Goal: Task Accomplishment & Management: Manage account settings

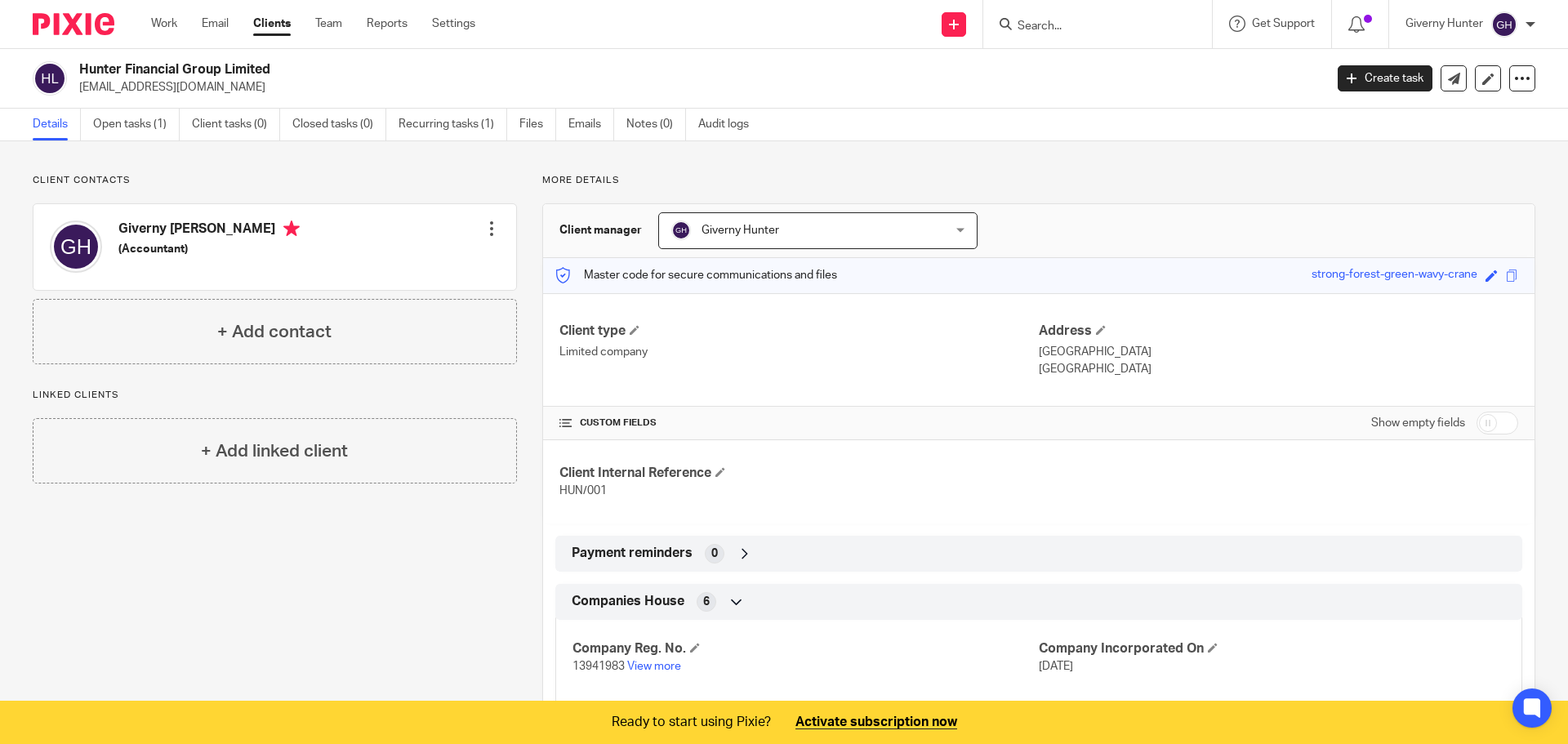
click at [412, 168] on div "Client contacts Giverny Claire Hunter (Accountant) Edit contact Create client f…" at bounding box center [784, 524] width 1568 height 766
click at [152, 124] on link "Open tasks (1)" at bounding box center [136, 124] width 86 height 32
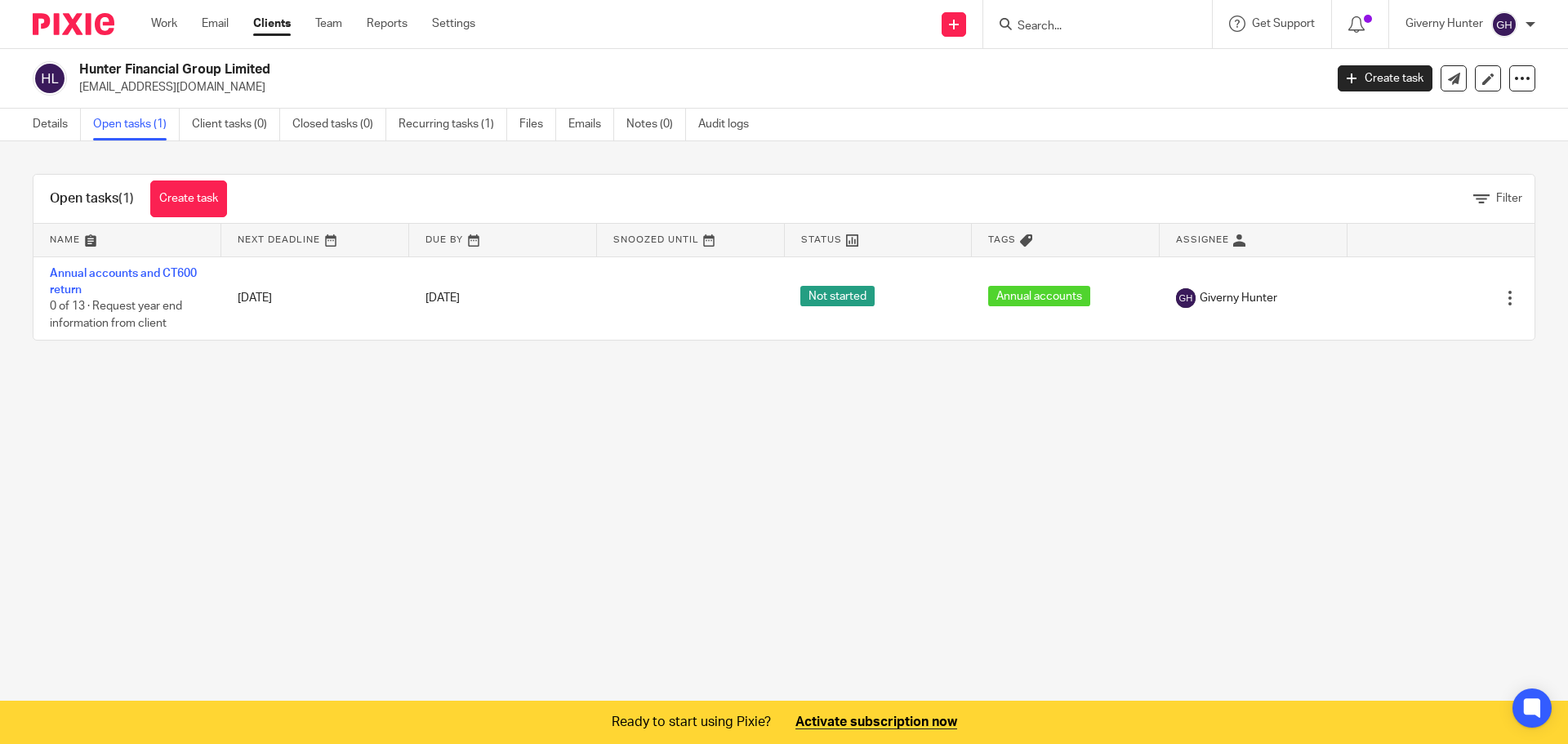
click at [479, 26] on ul "Work Email Clients Team Reports Settings" at bounding box center [326, 23] width 349 height 16
click at [465, 26] on link "Settings" at bounding box center [454, 23] width 44 height 16
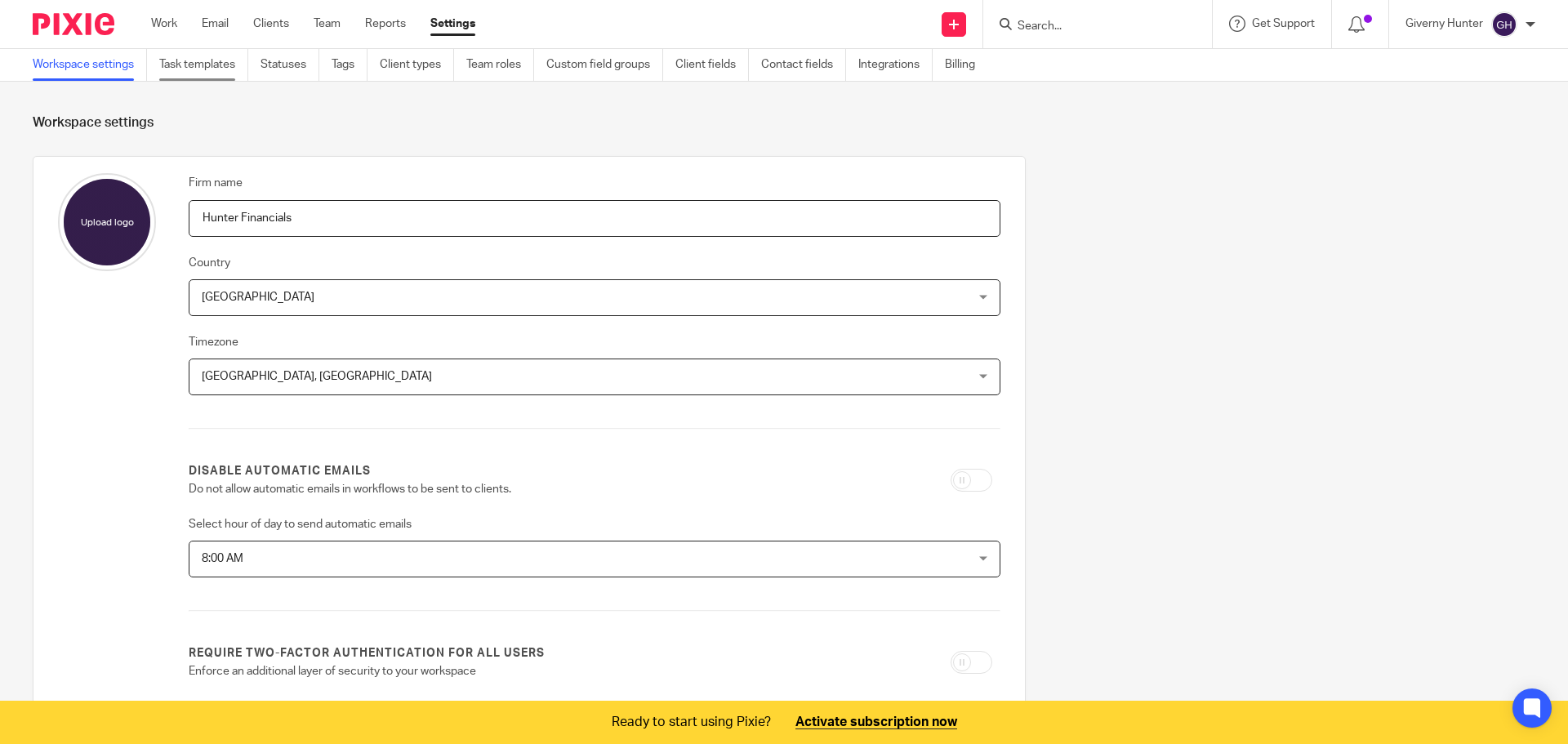
click at [195, 59] on link "Task templates" at bounding box center [204, 65] width 89 height 32
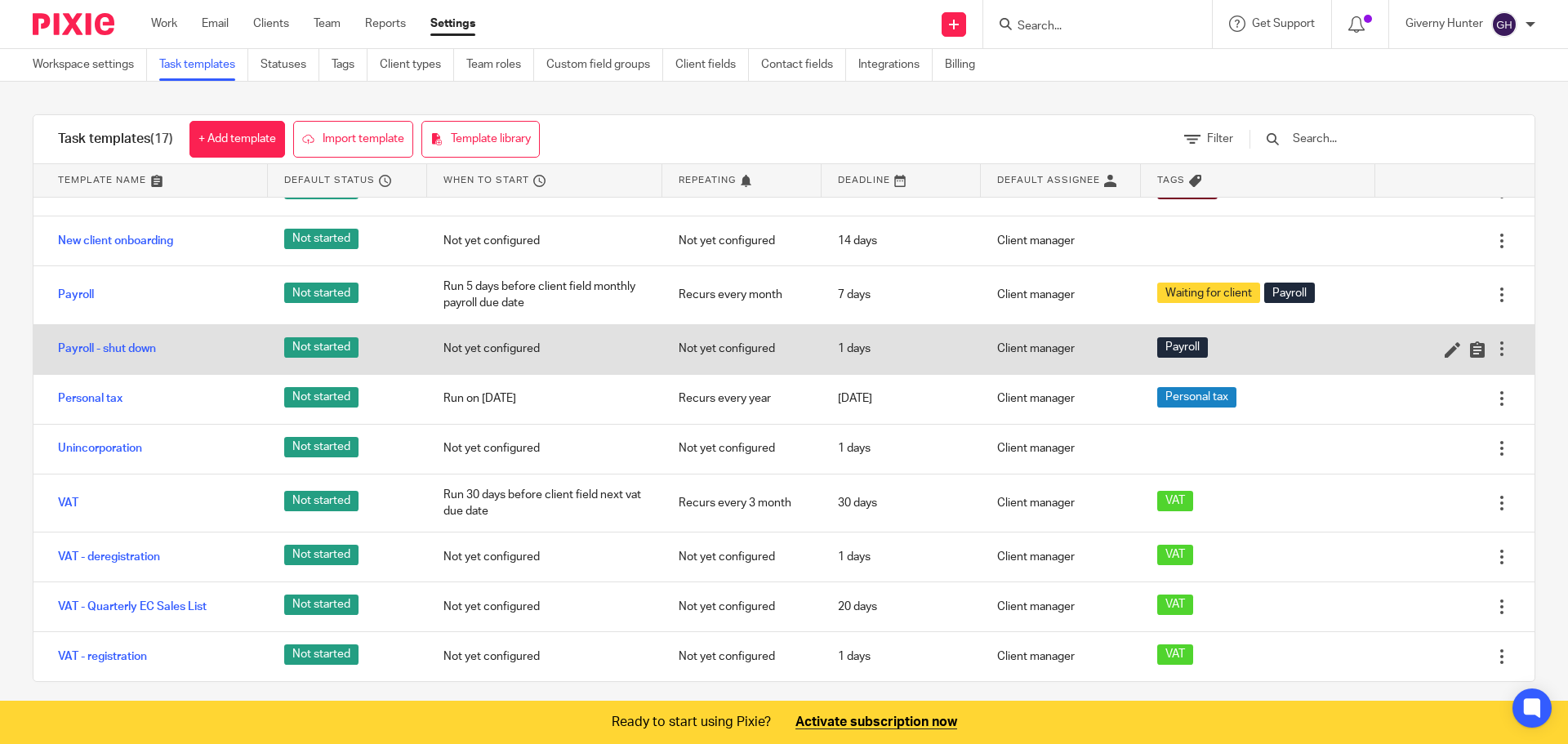
scroll to position [12, 0]
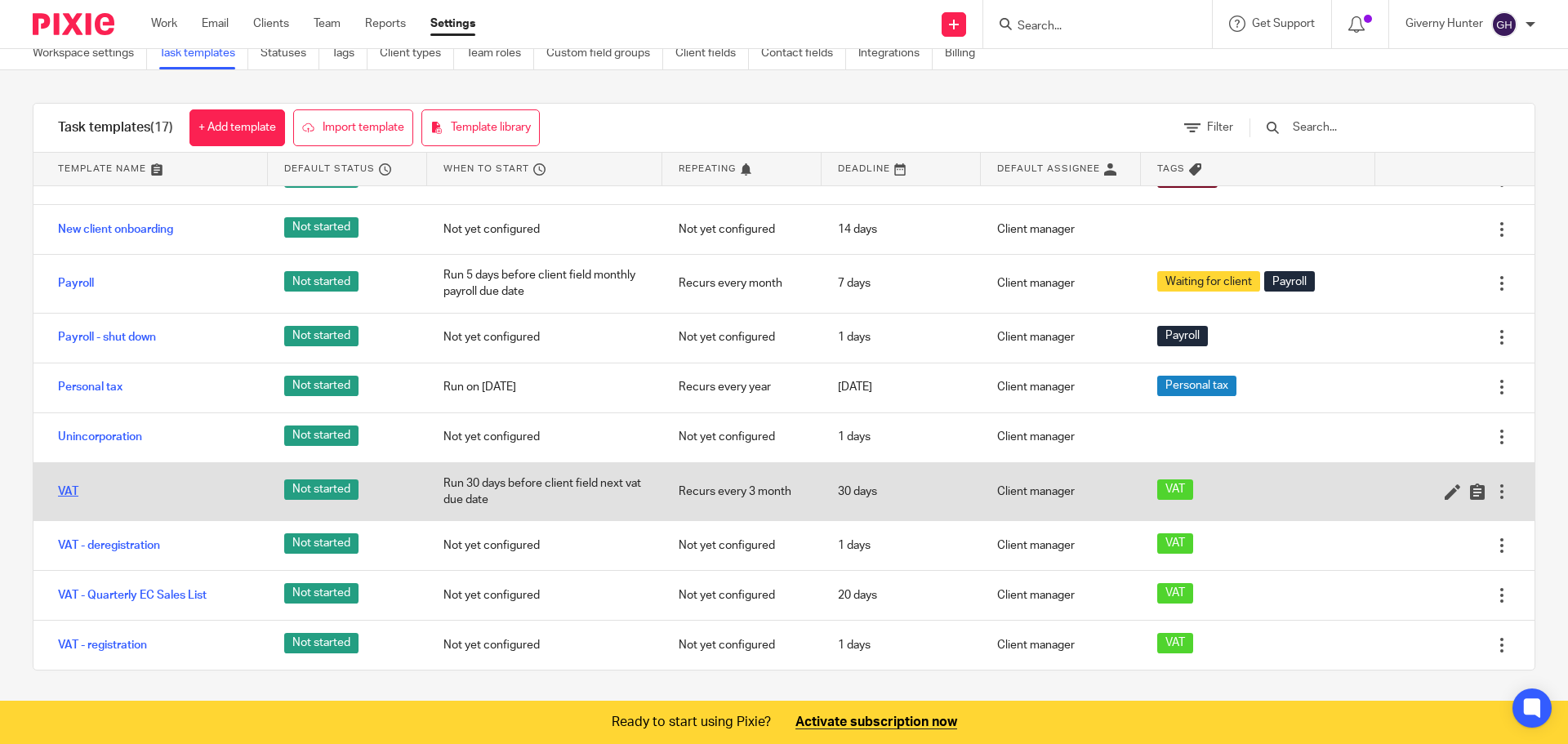
click at [70, 486] on link "VAT" at bounding box center [68, 492] width 20 height 16
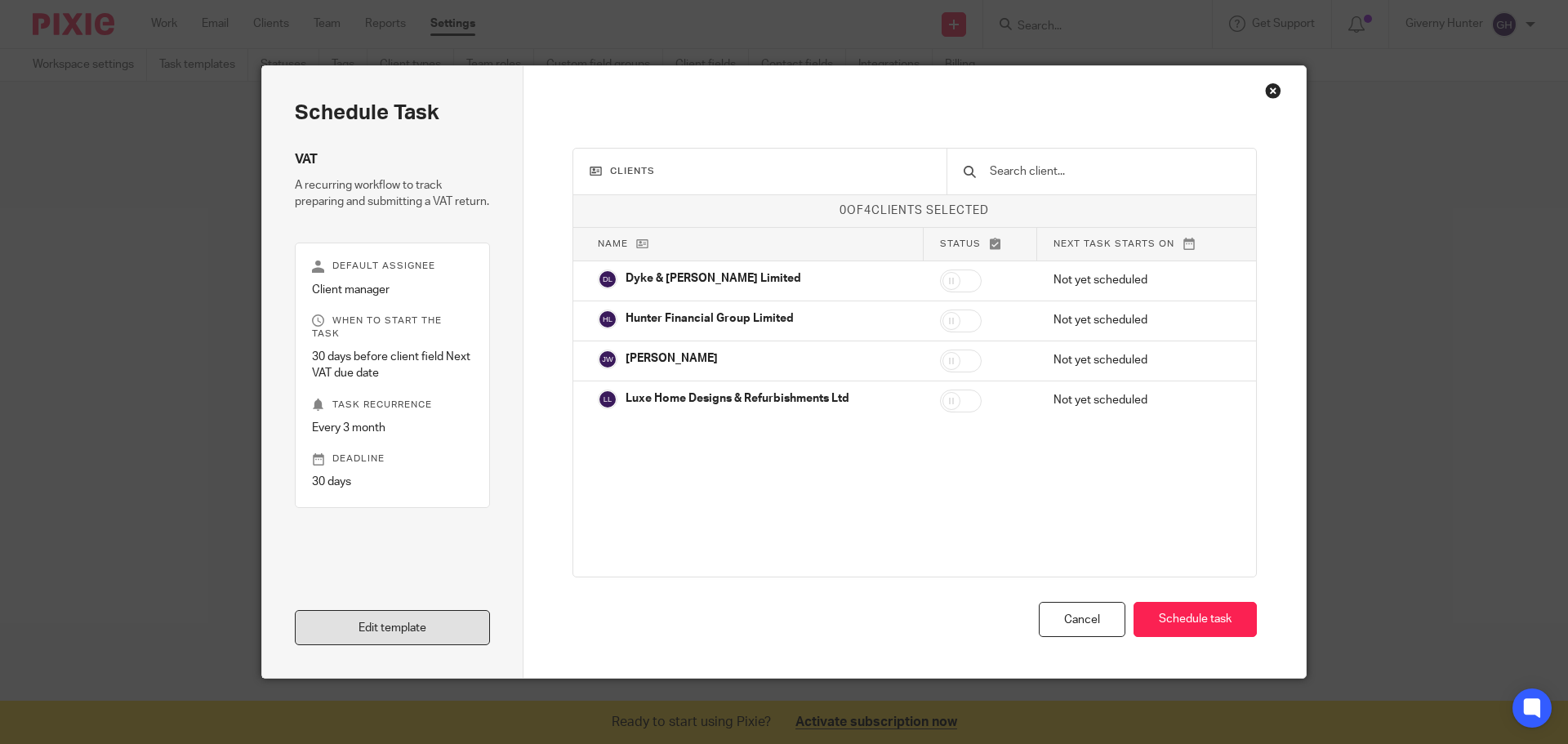
click at [395, 616] on link "Edit template" at bounding box center [393, 627] width 196 height 35
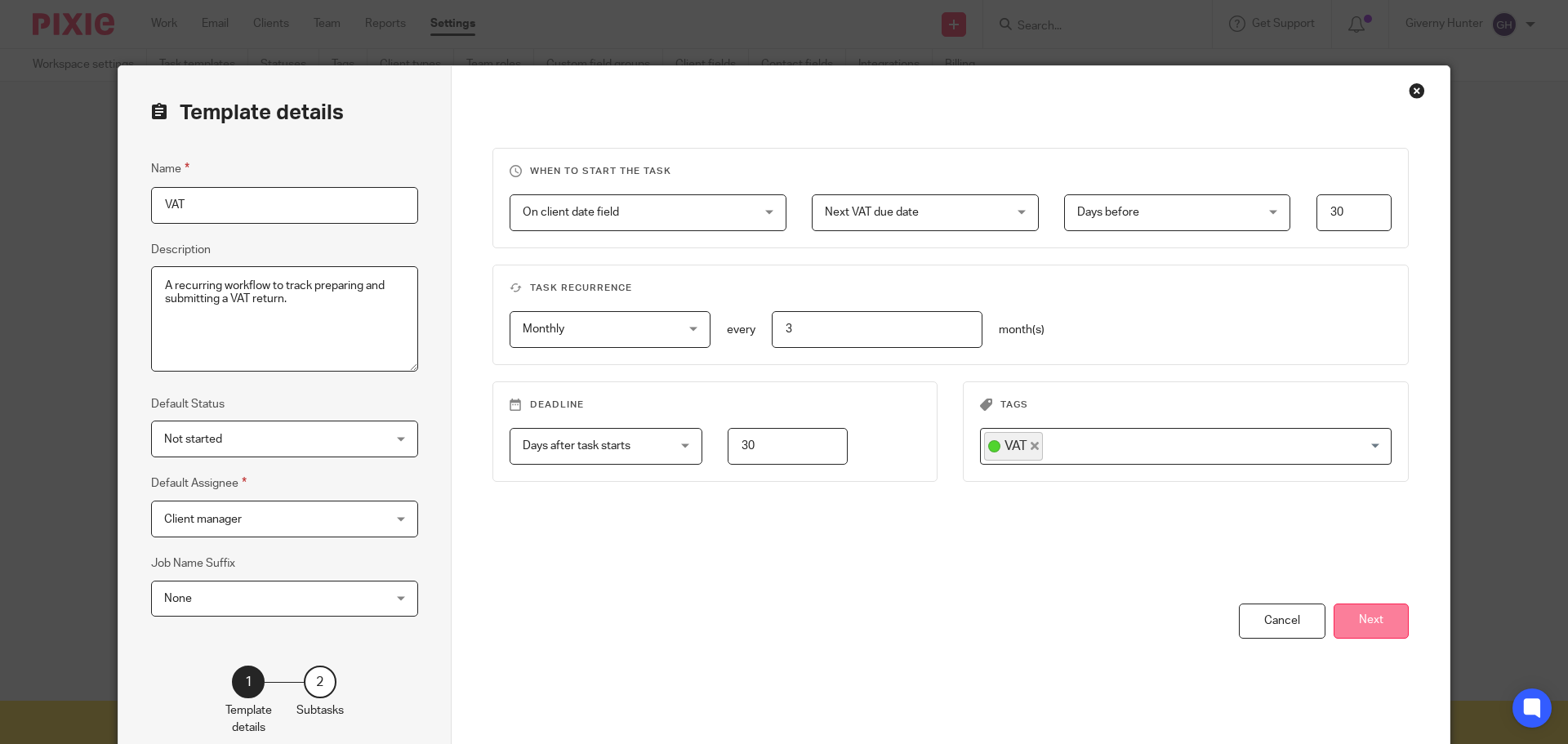
click at [1377, 615] on button "Next" at bounding box center [1371, 620] width 76 height 35
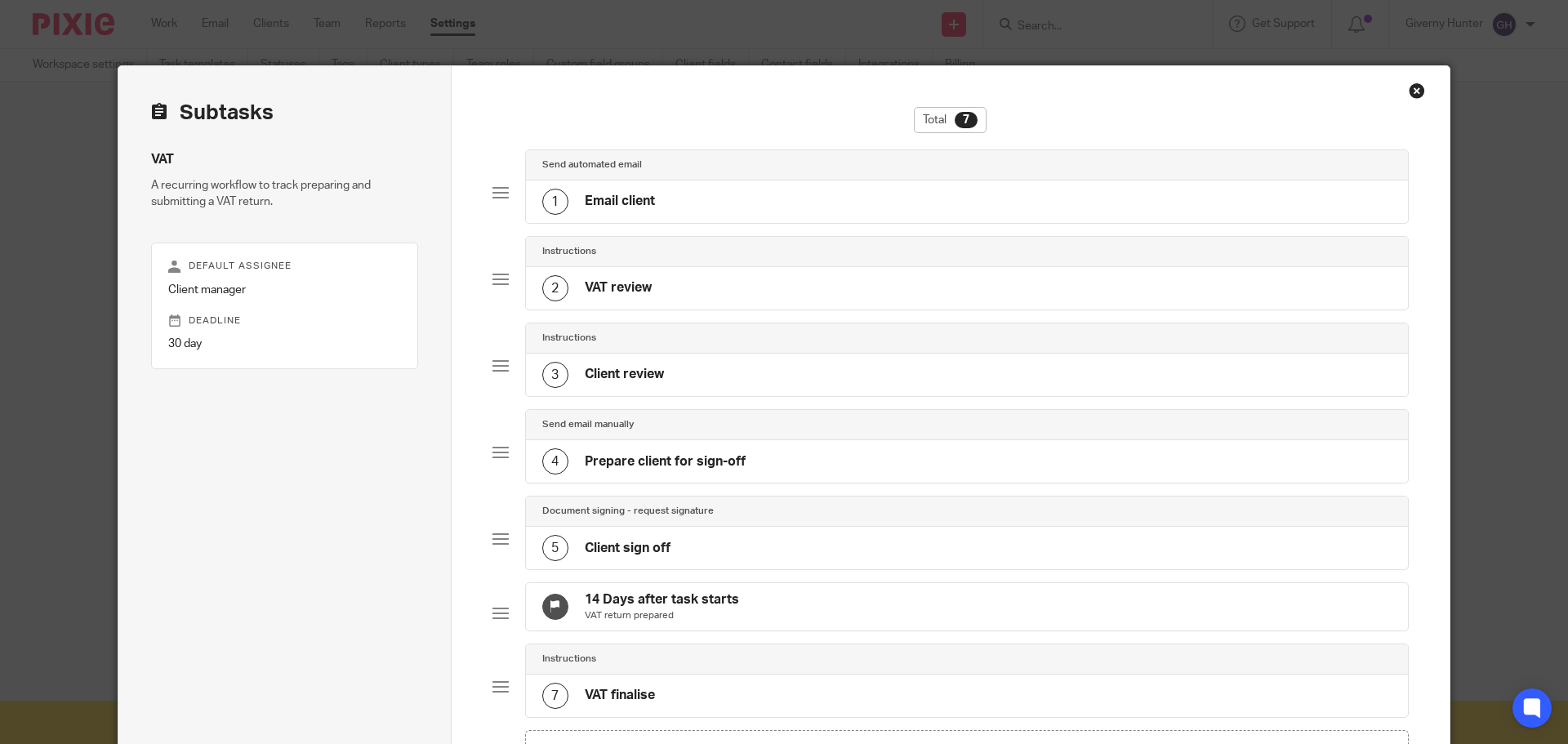
click at [618, 187] on div "1 Email client" at bounding box center [968, 202] width 883 height 43
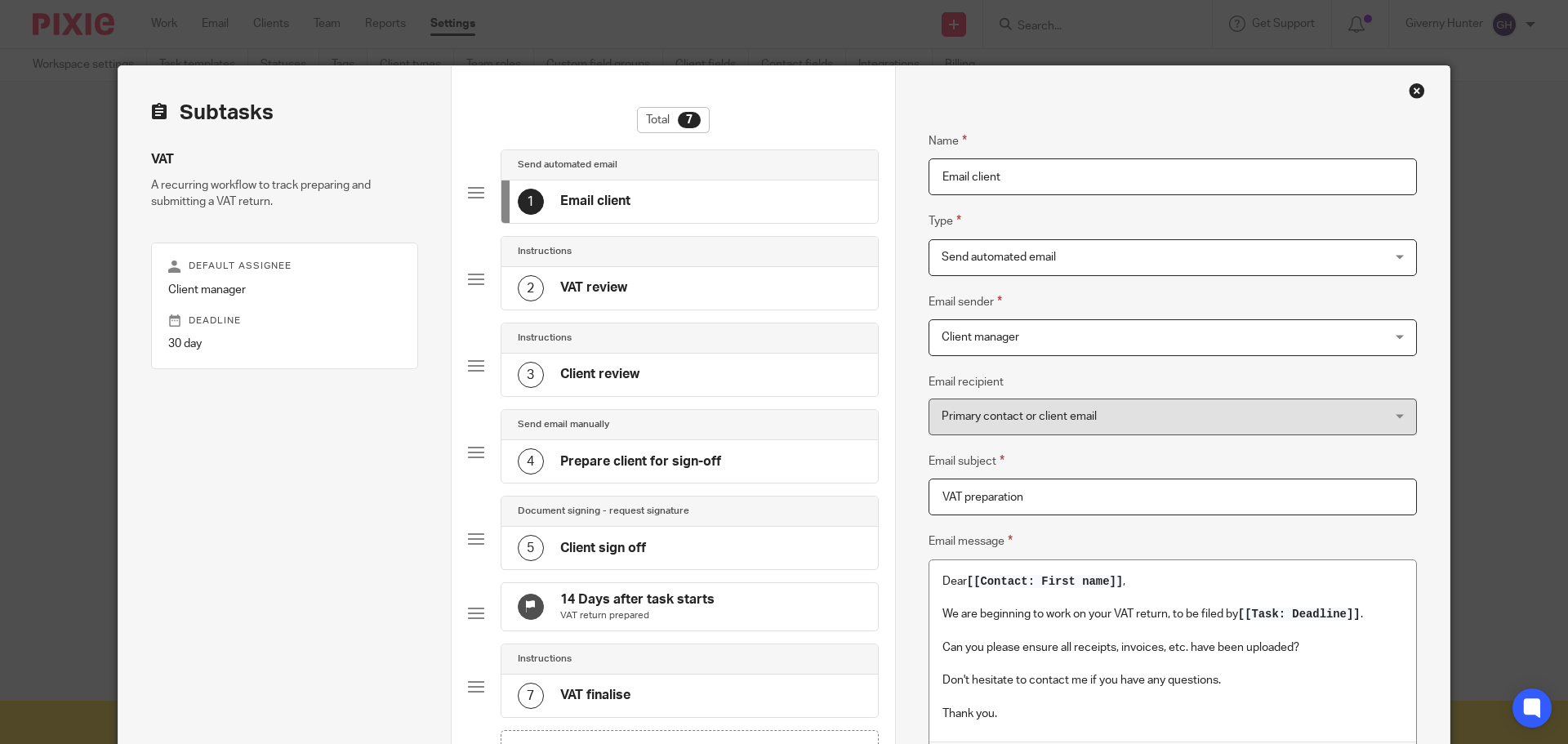
click at [622, 191] on div "1 Email client" at bounding box center [574, 201] width 113 height 26
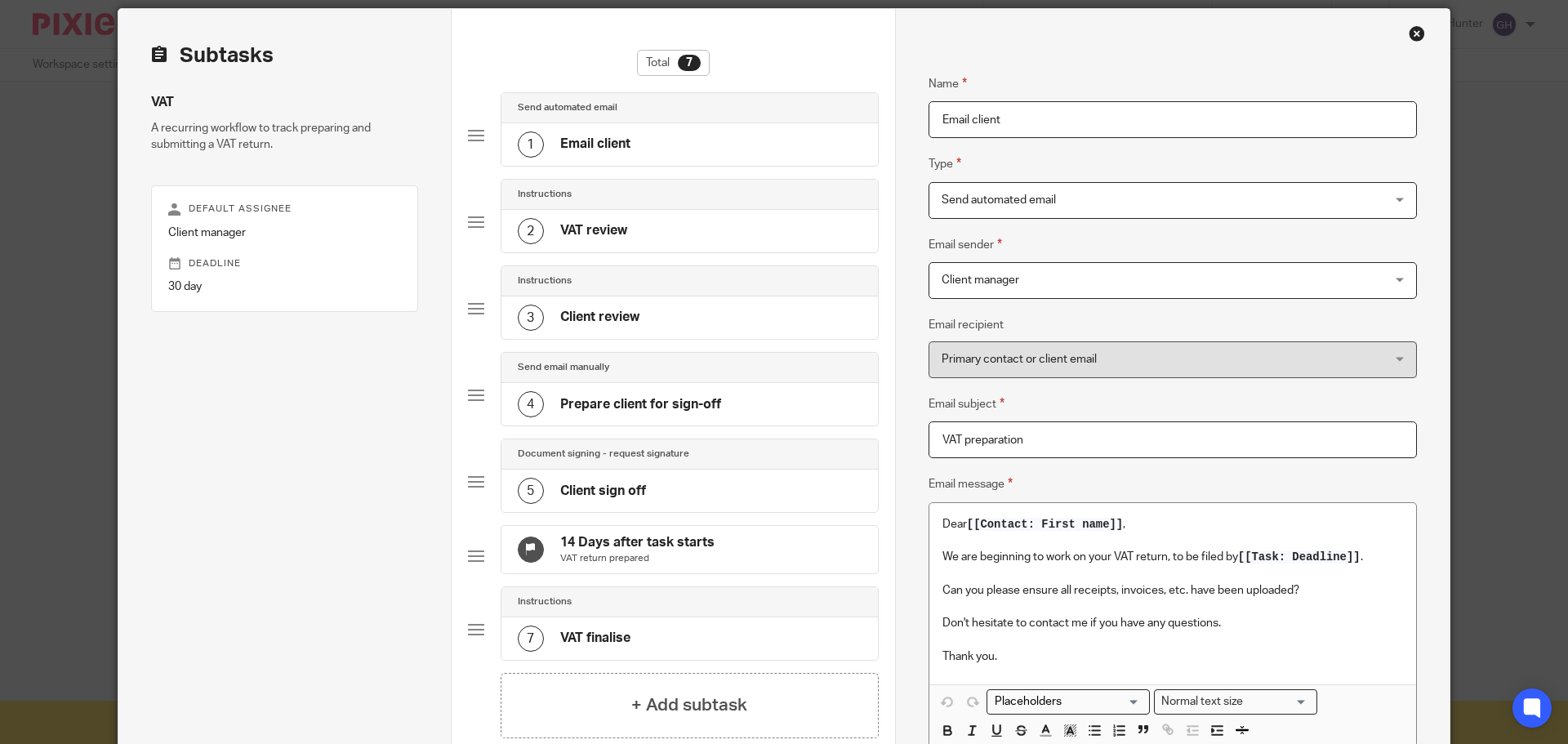
scroll to position [82, 0]
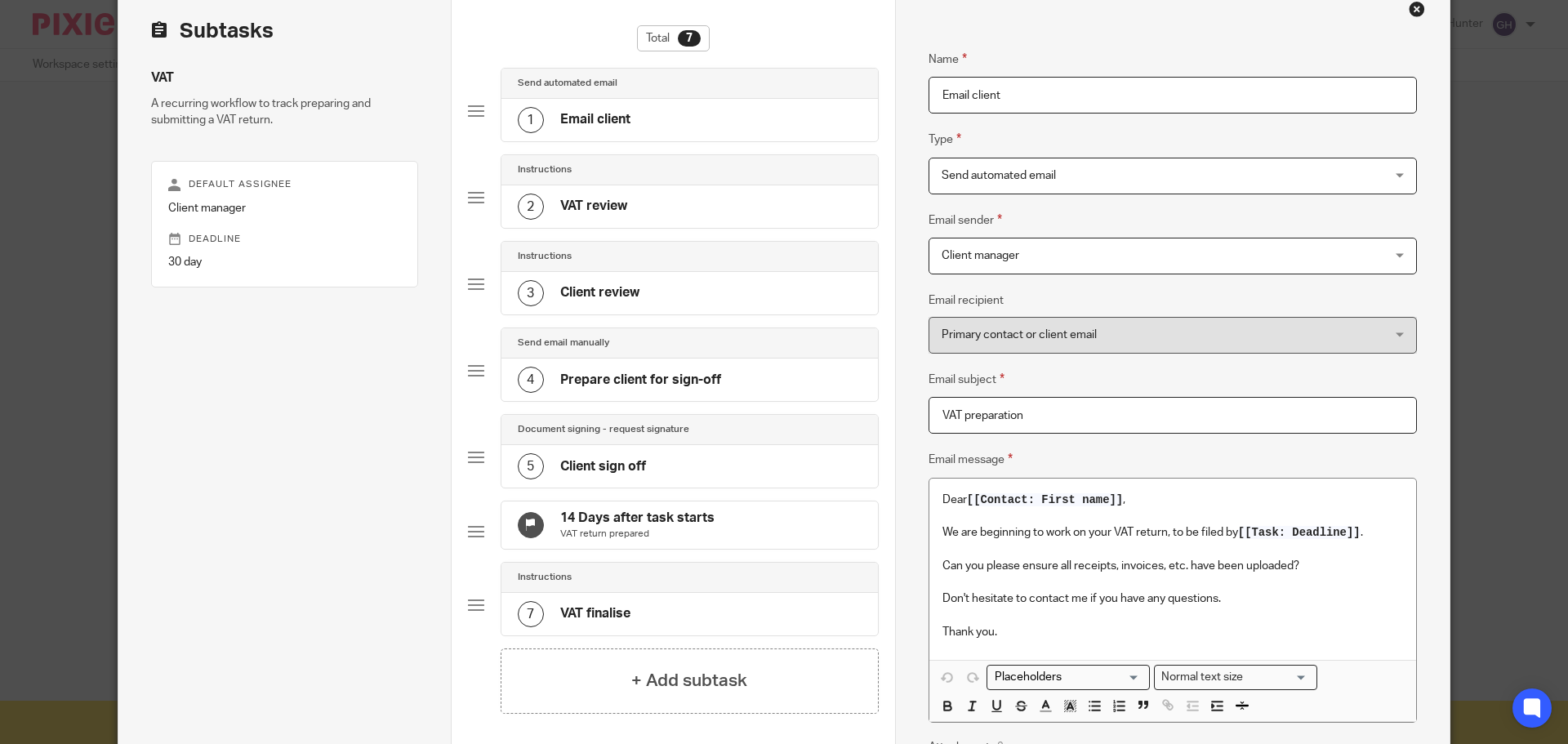
click at [752, 208] on div "2 VAT review" at bounding box center [689, 206] width 376 height 43
